Goal: Task Accomplishment & Management: Manage account settings

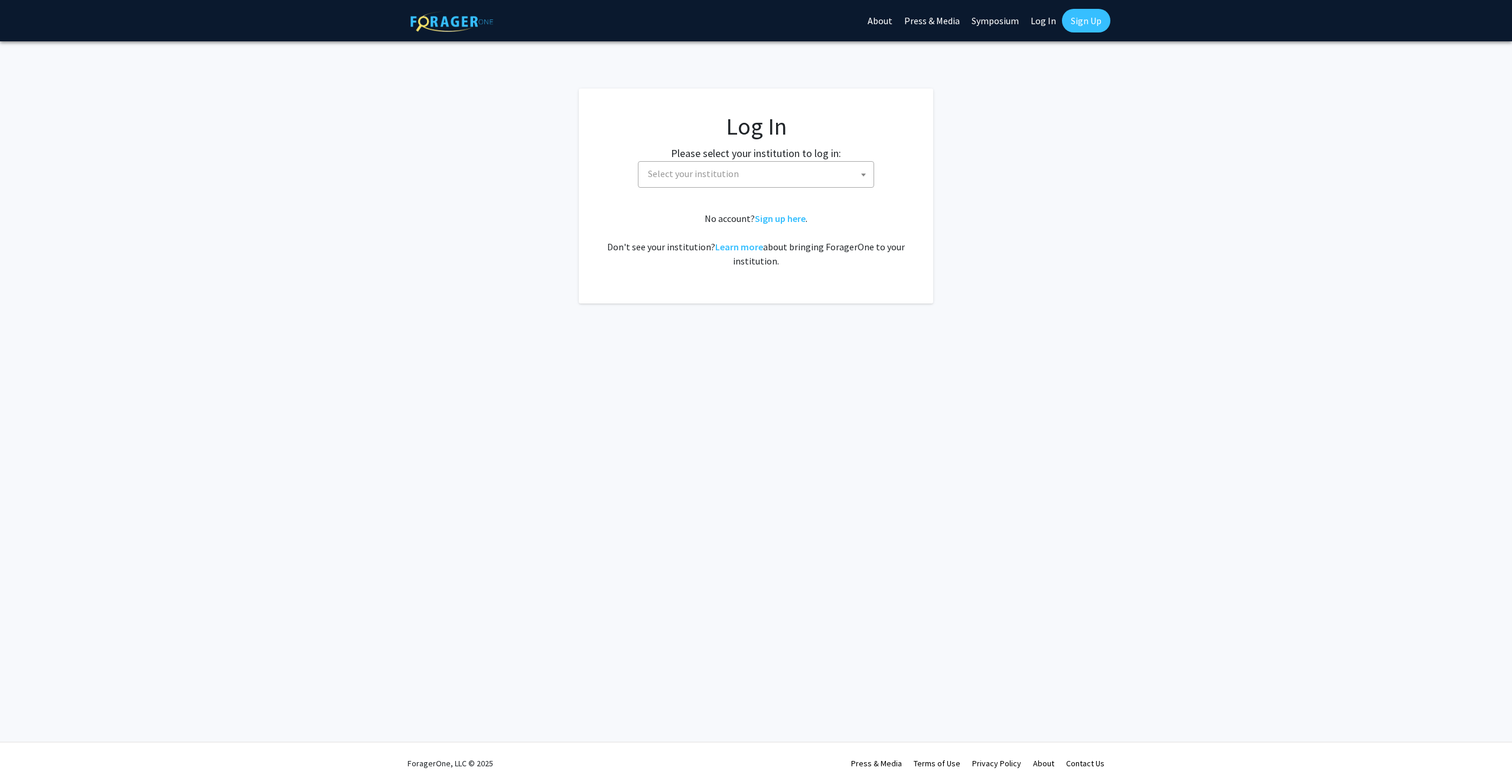
click at [690, 180] on span "Select your institution" at bounding box center [758, 174] width 230 height 24
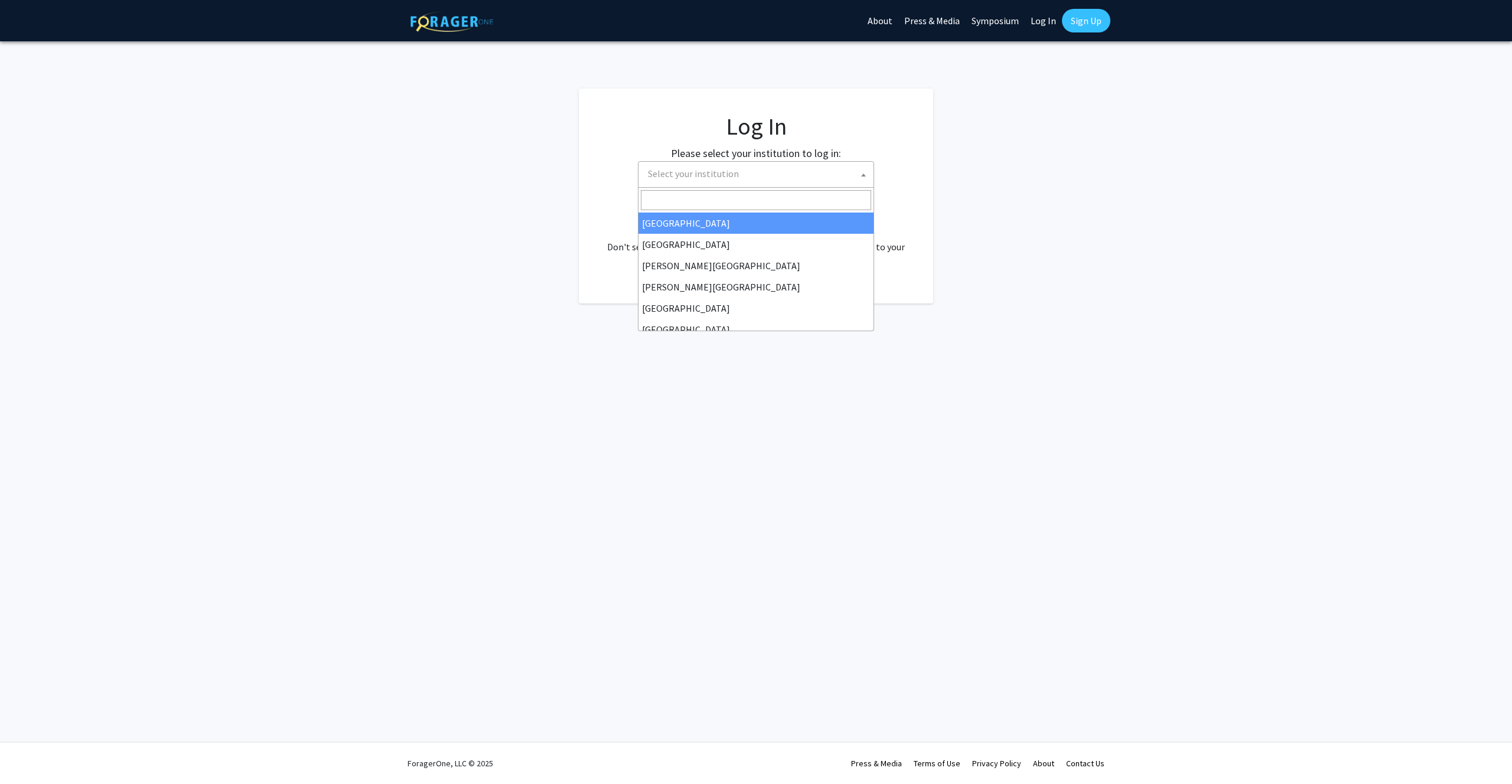
select select "34"
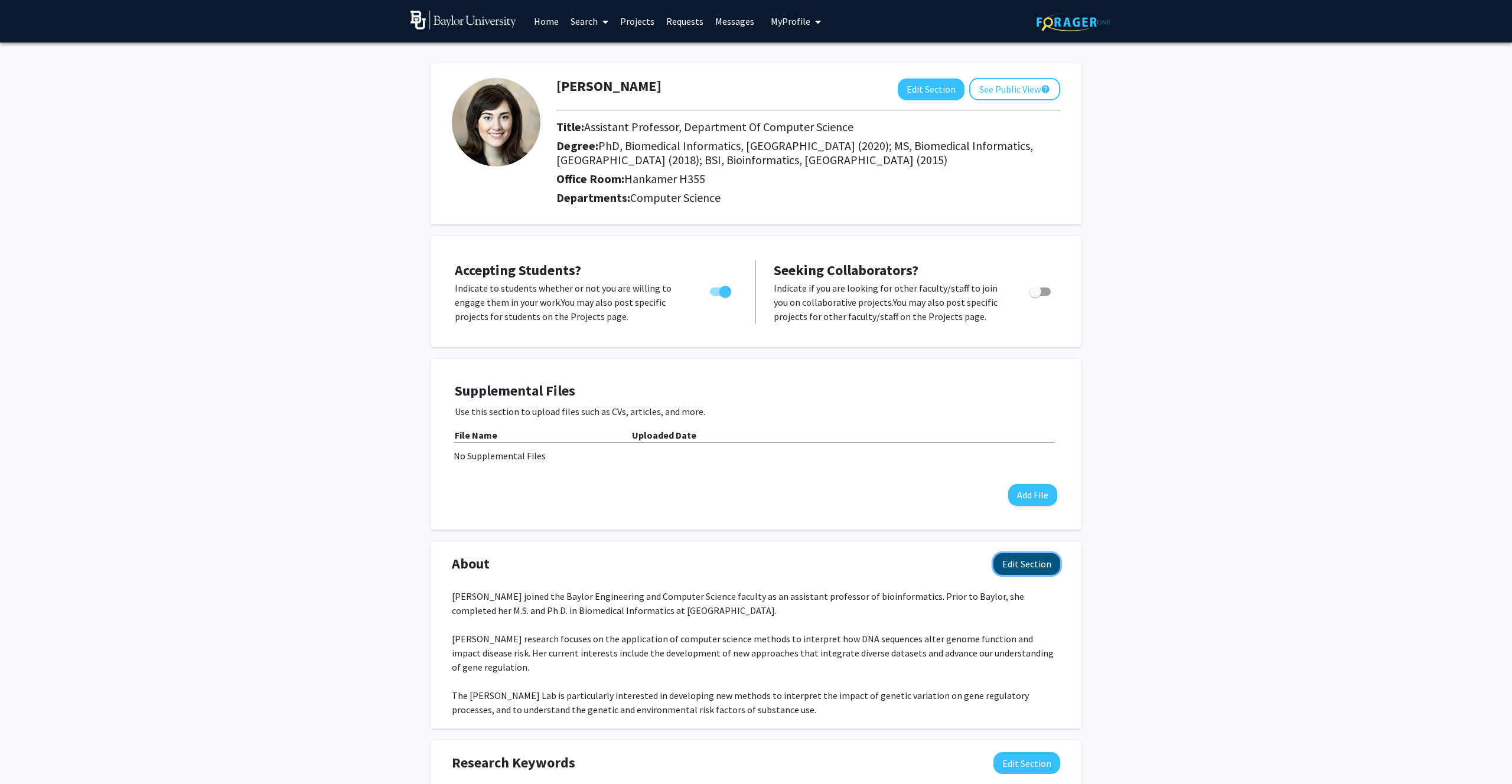
click at [1028, 563] on button "Edit Section" at bounding box center [1026, 564] width 67 height 22
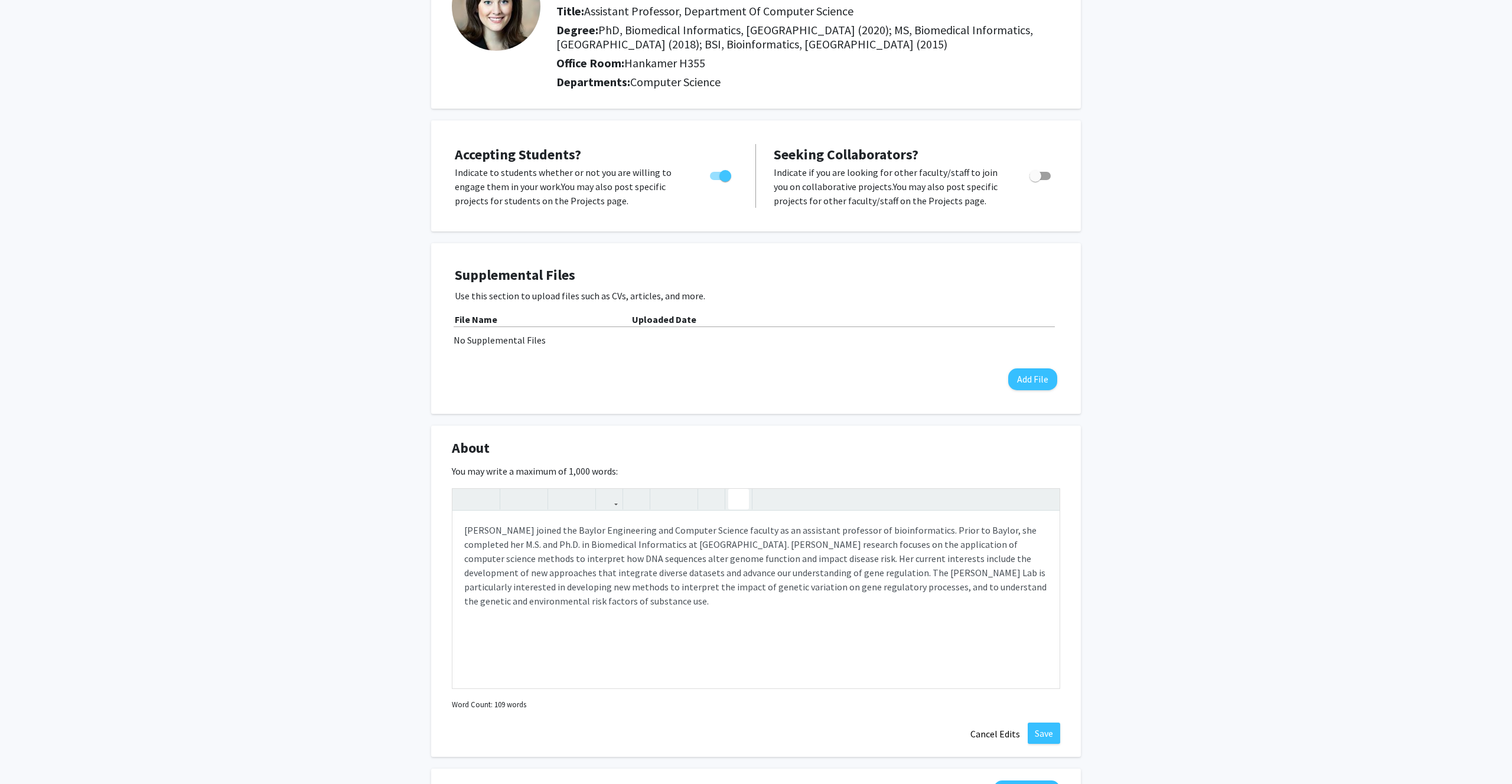
scroll to position [128, 0]
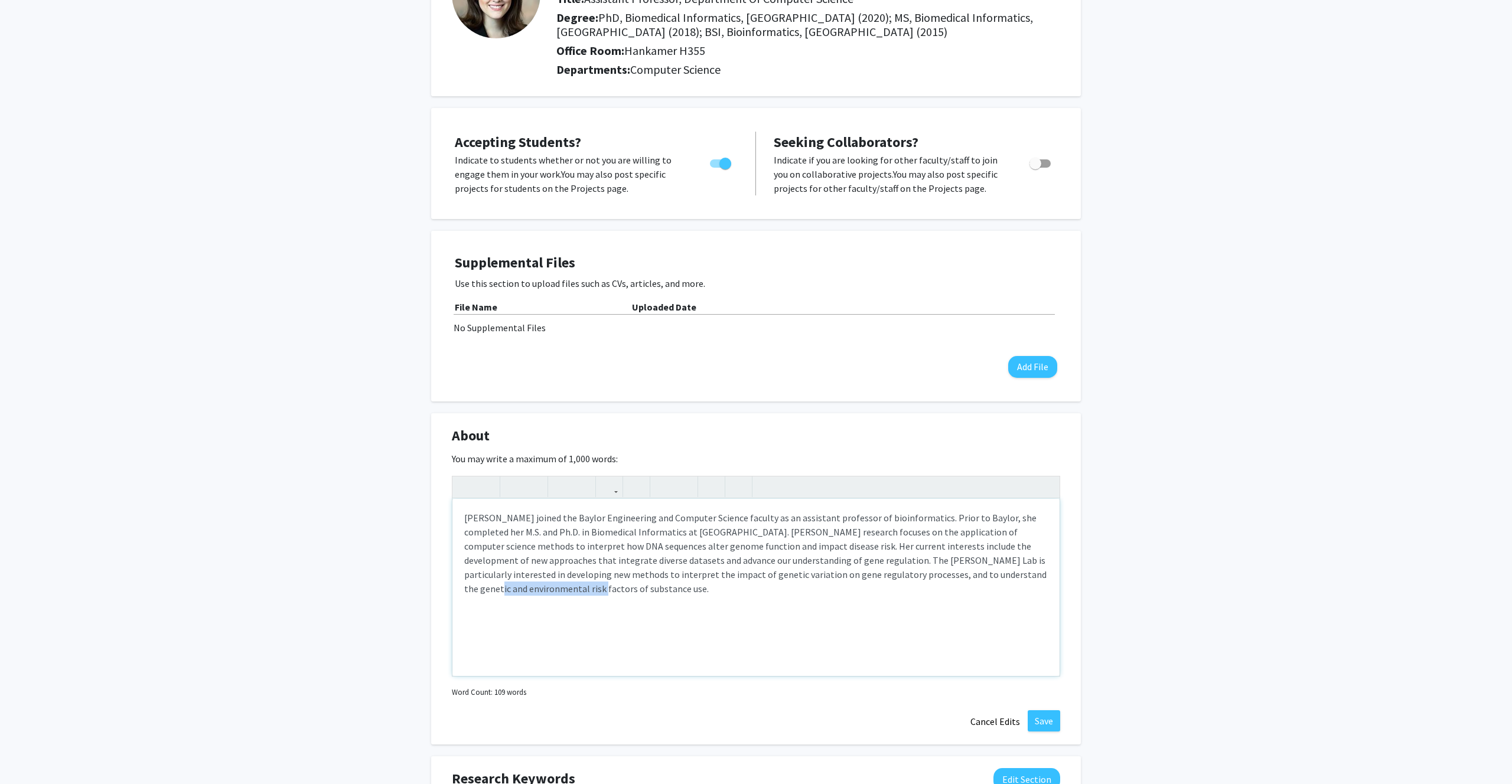
drag, startPoint x: 944, startPoint y: 574, endPoint x: 523, endPoint y: 591, distance: 421.3
click at [523, 591] on div "[PERSON_NAME] joined the Baylor Engineering and Computer Science faculty as an …" at bounding box center [755, 587] width 607 height 177
click at [985, 574] on div "[PERSON_NAME] joined the Baylor Engineering and Computer Science faculty as an …" at bounding box center [755, 587] width 607 height 177
click at [536, 588] on div "[PERSON_NAME] joined the Baylor Engineering and Computer Science faculty as an …" at bounding box center [755, 587] width 607 height 177
click at [643, 589] on div "[PERSON_NAME] joined the Baylor Engineering and Computer Science faculty as an …" at bounding box center [755, 587] width 607 height 177
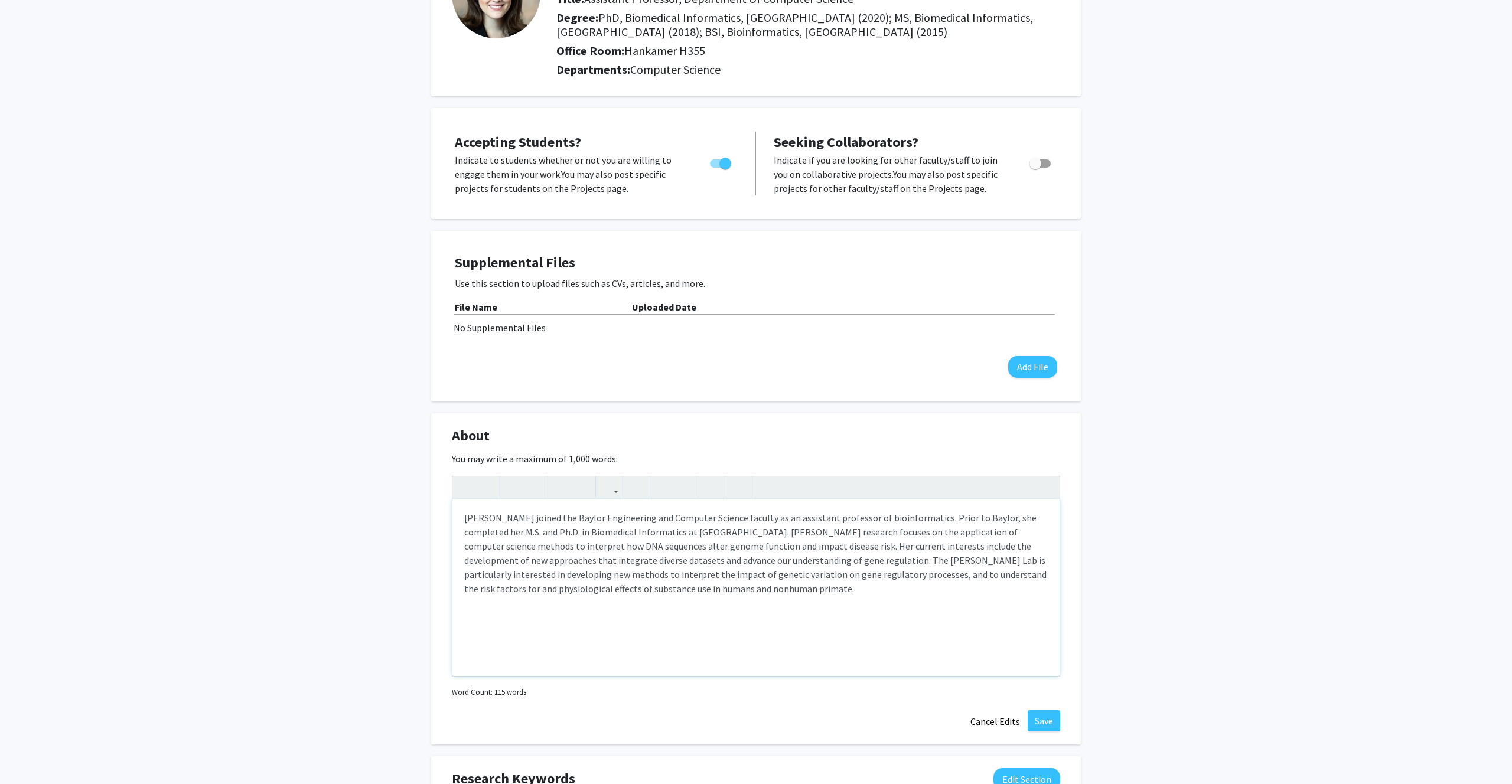
type textarea "[PERSON_NAME] joined the Baylor Engineering and Computer Science faculty as an …"
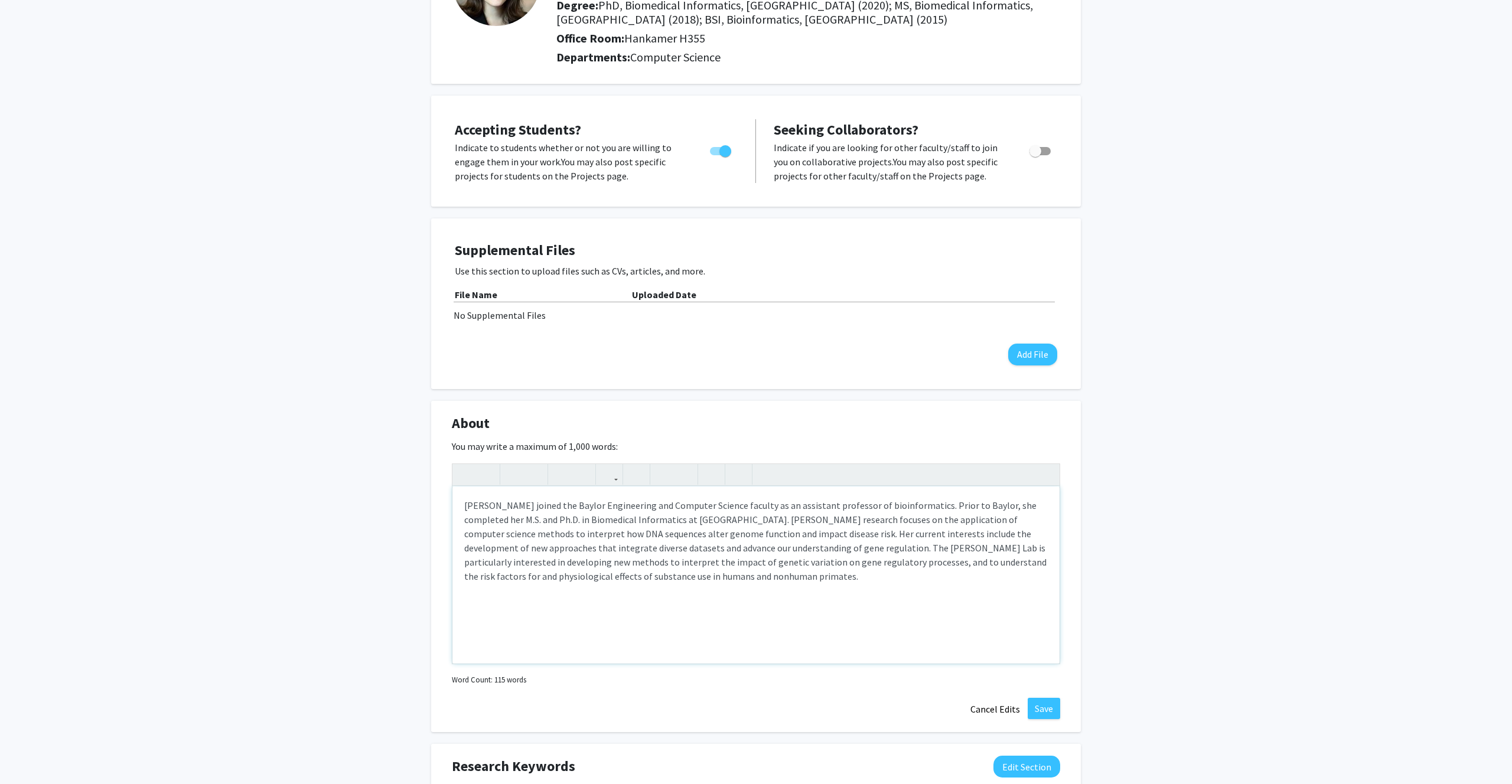
scroll to position [141, 0]
click at [1049, 708] on button "Save" at bounding box center [1044, 708] width 33 height 21
